Goal: Transaction & Acquisition: Purchase product/service

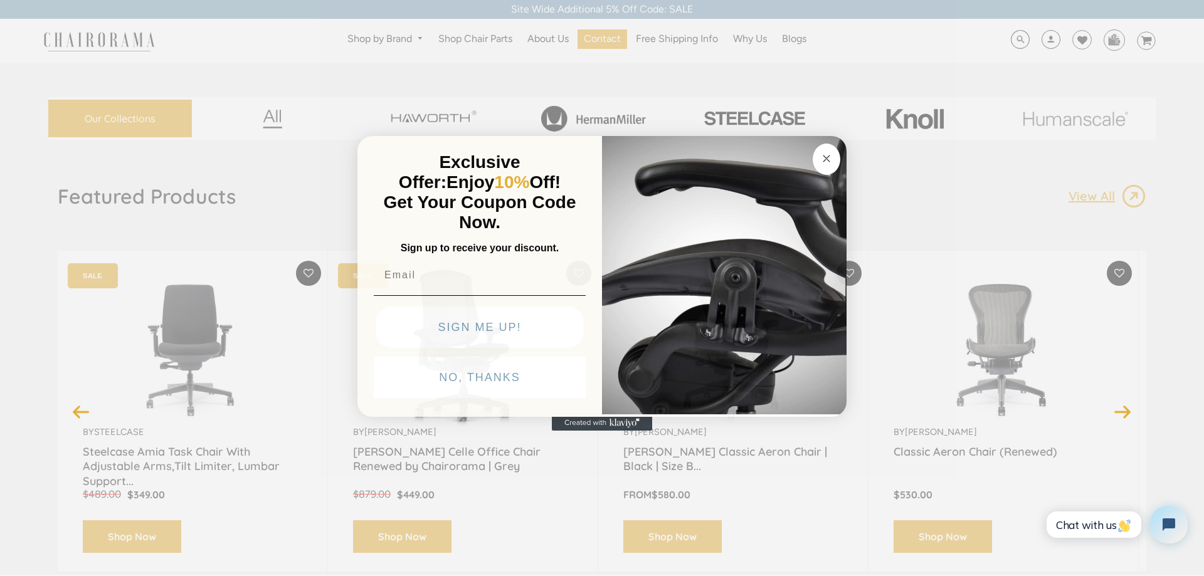
click at [823, 143] on img "POPUP Form" at bounding box center [724, 274] width 245 height 281
click at [828, 159] on circle "Close dialog" at bounding box center [827, 158] width 14 height 14
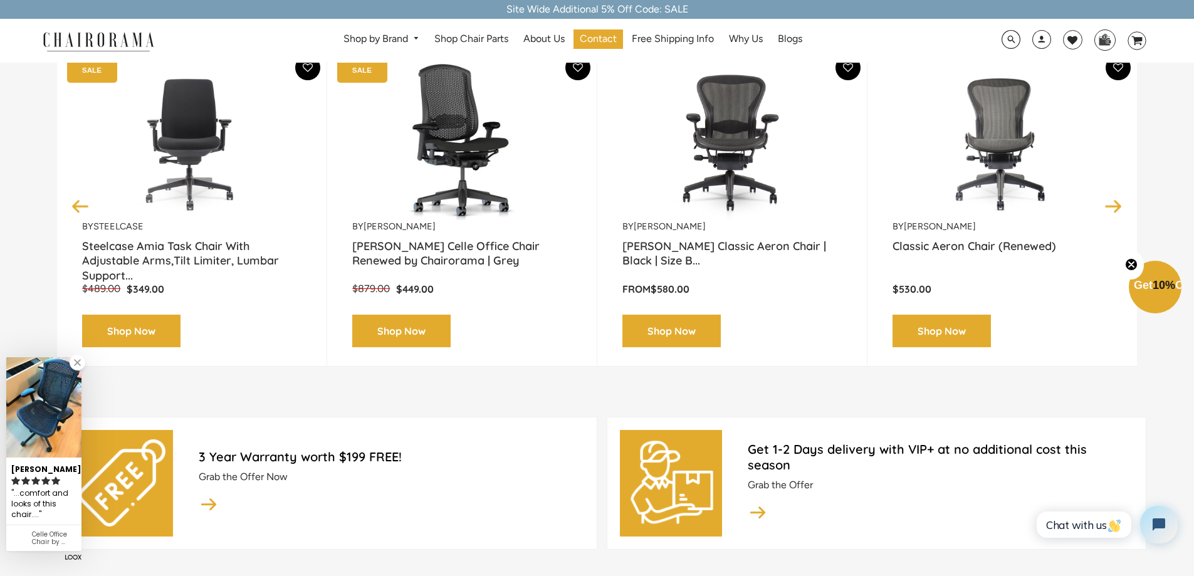
scroll to position [125, 0]
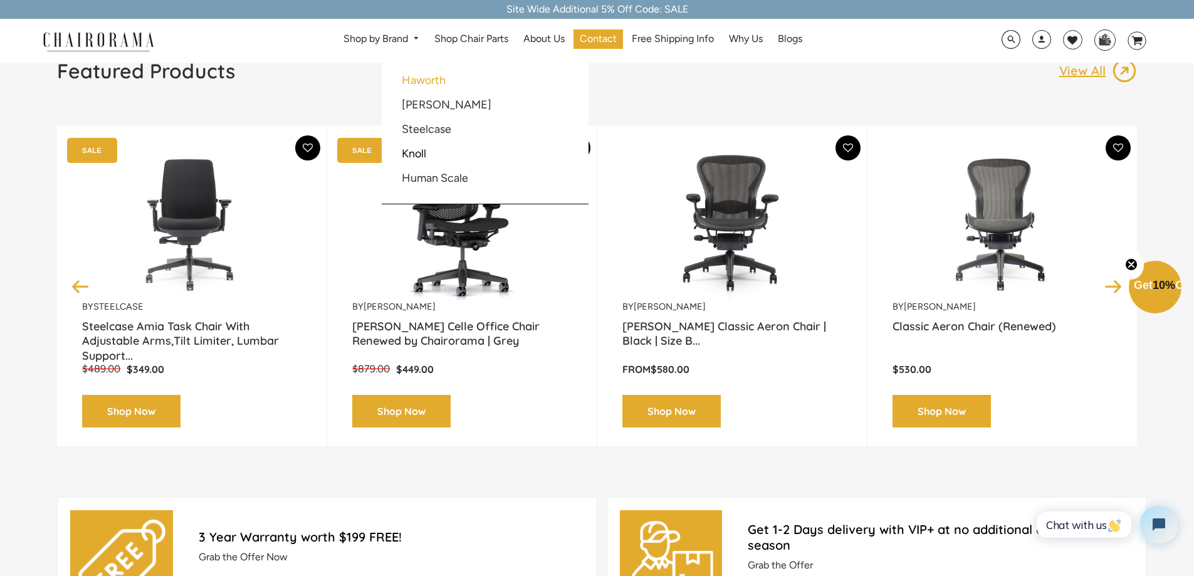
click at [429, 78] on link "Haworth" at bounding box center [424, 80] width 44 height 14
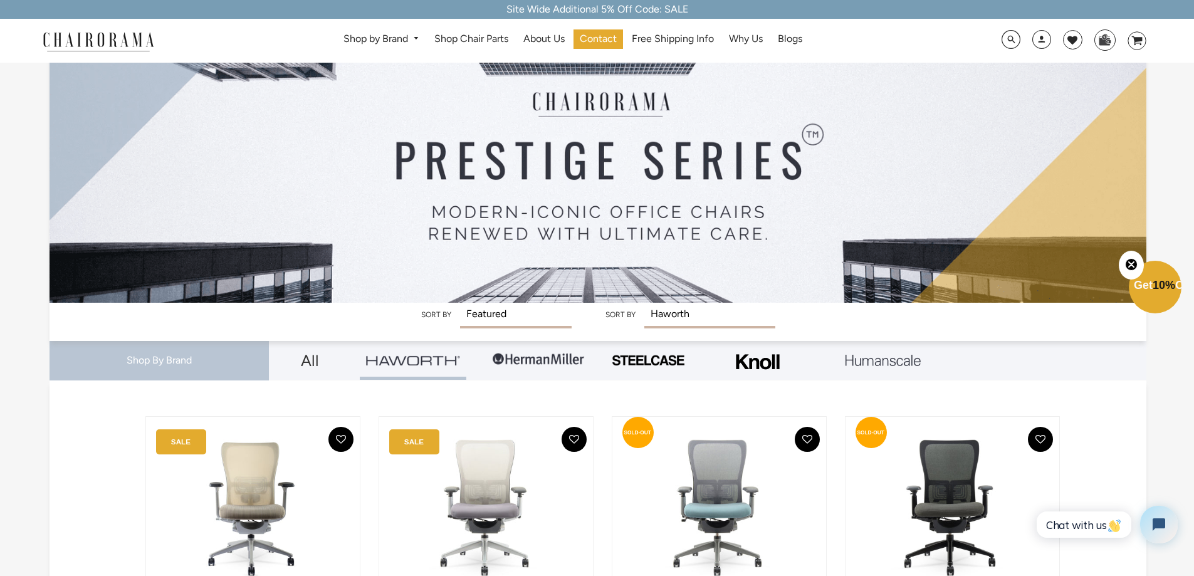
scroll to position [63, 0]
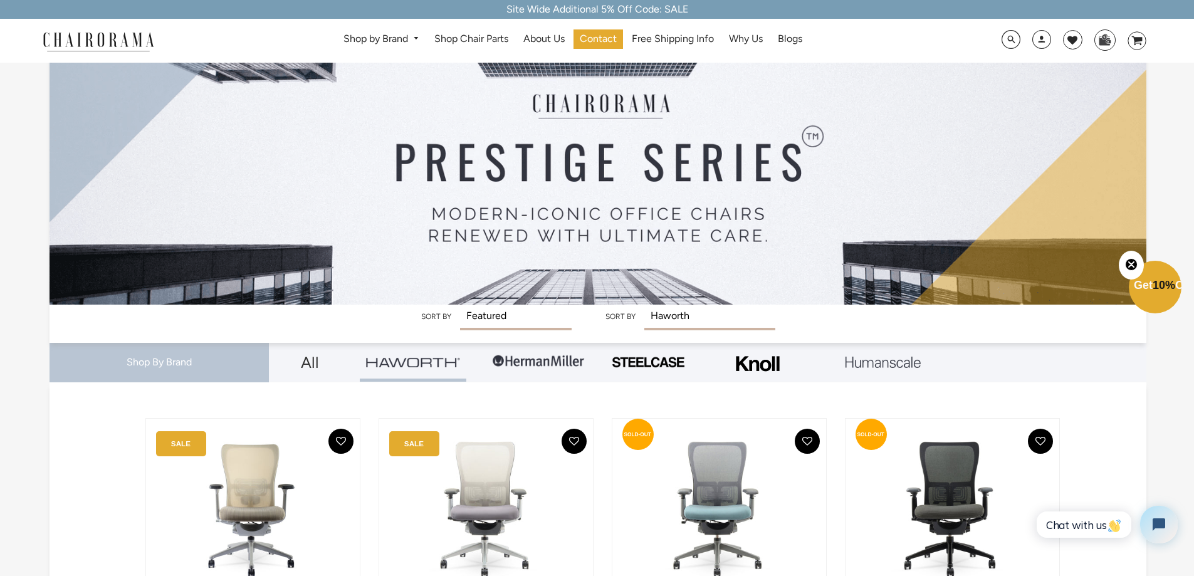
click at [535, 357] on img at bounding box center [539, 362] width 94 height 38
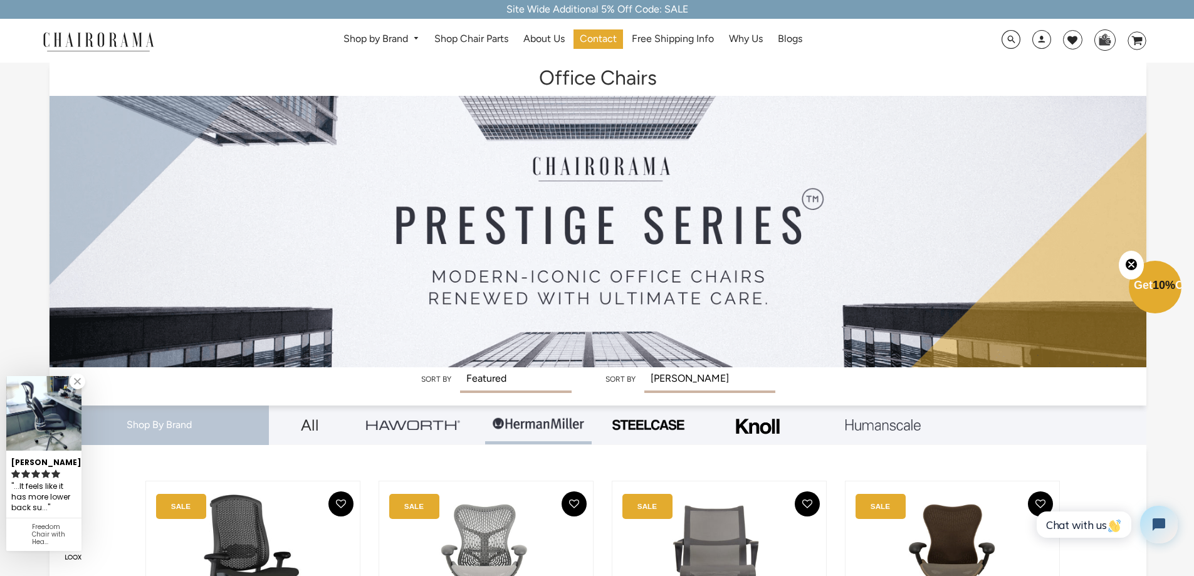
click at [645, 422] on img at bounding box center [648, 425] width 75 height 14
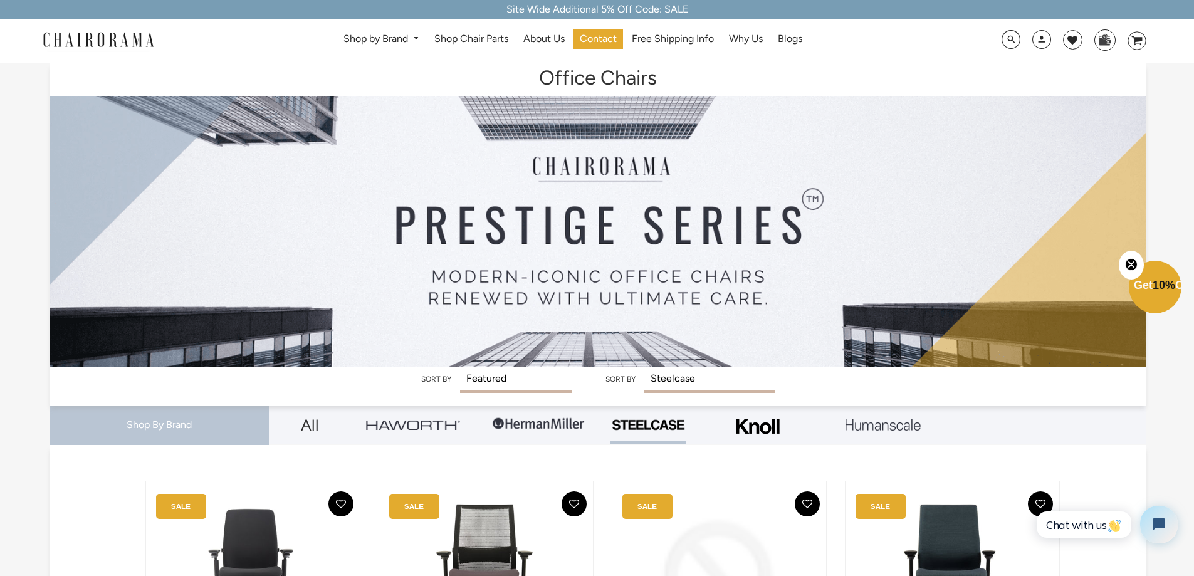
click at [757, 440] on img at bounding box center [758, 427] width 50 height 32
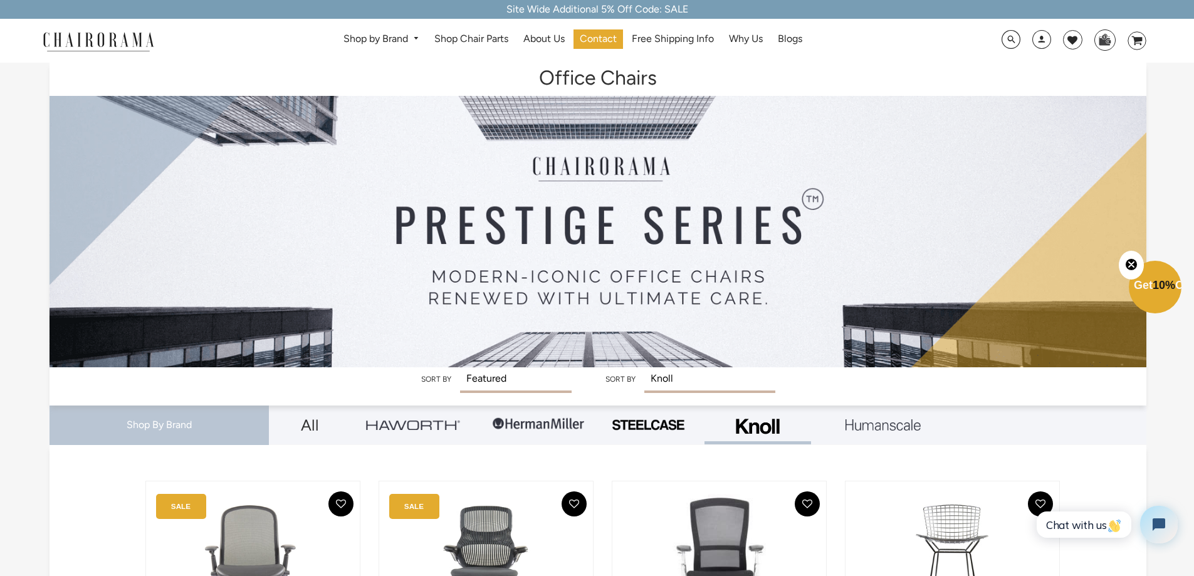
click at [870, 431] on link at bounding box center [883, 425] width 107 height 39
